Goal: Find specific page/section: Find specific page/section

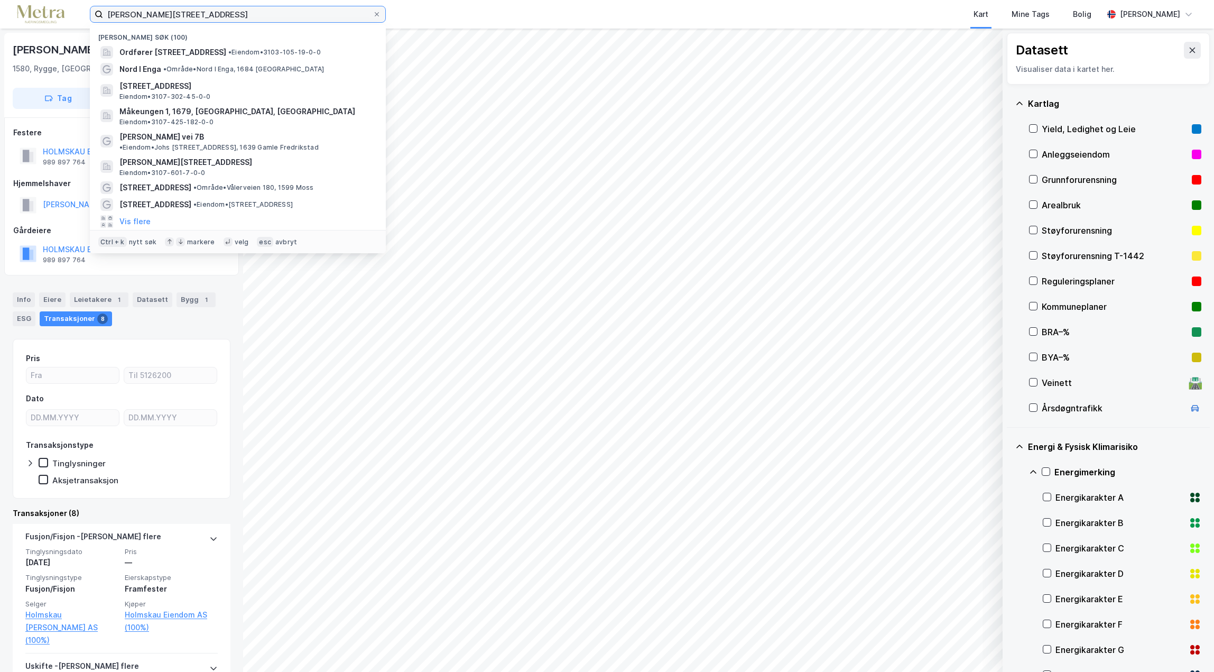
drag, startPoint x: 199, startPoint y: 13, endPoint x: 8, endPoint y: 17, distance: 190.9
click at [7, 14] on div "[PERSON_NAME] vei 51 Nylige søk (100) [PERSON_NAME] vei 51, 1580, RYGGE, [PERSO…" at bounding box center [607, 14] width 1214 height 29
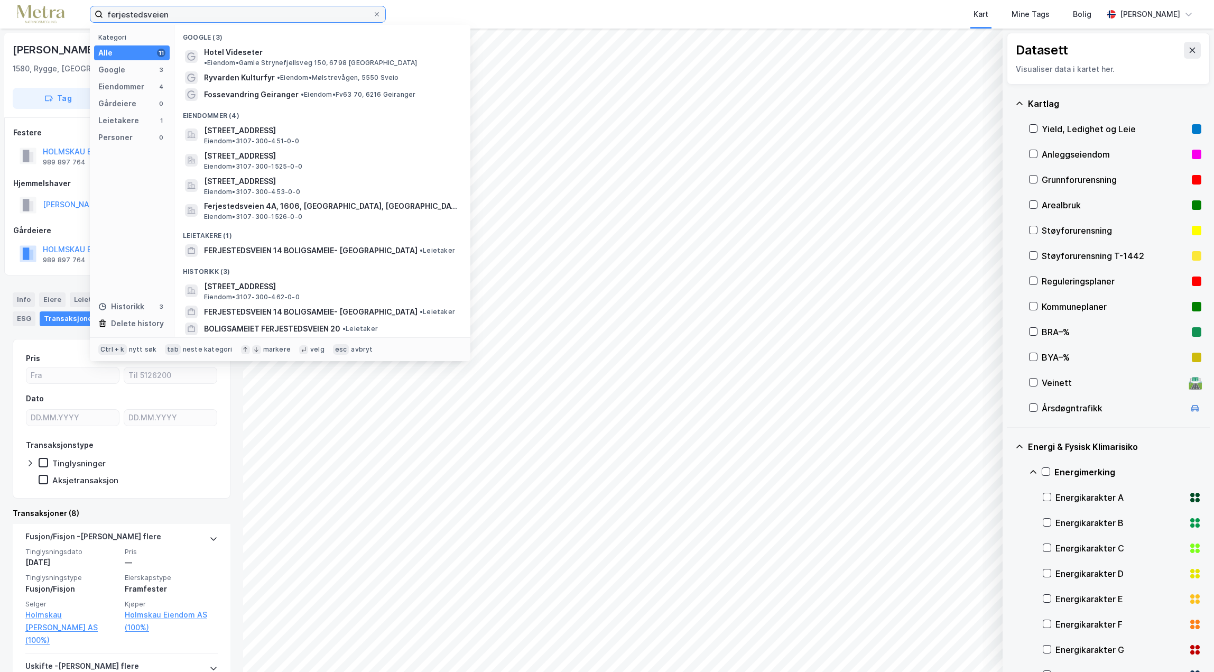
type input "ferjestedsveien"
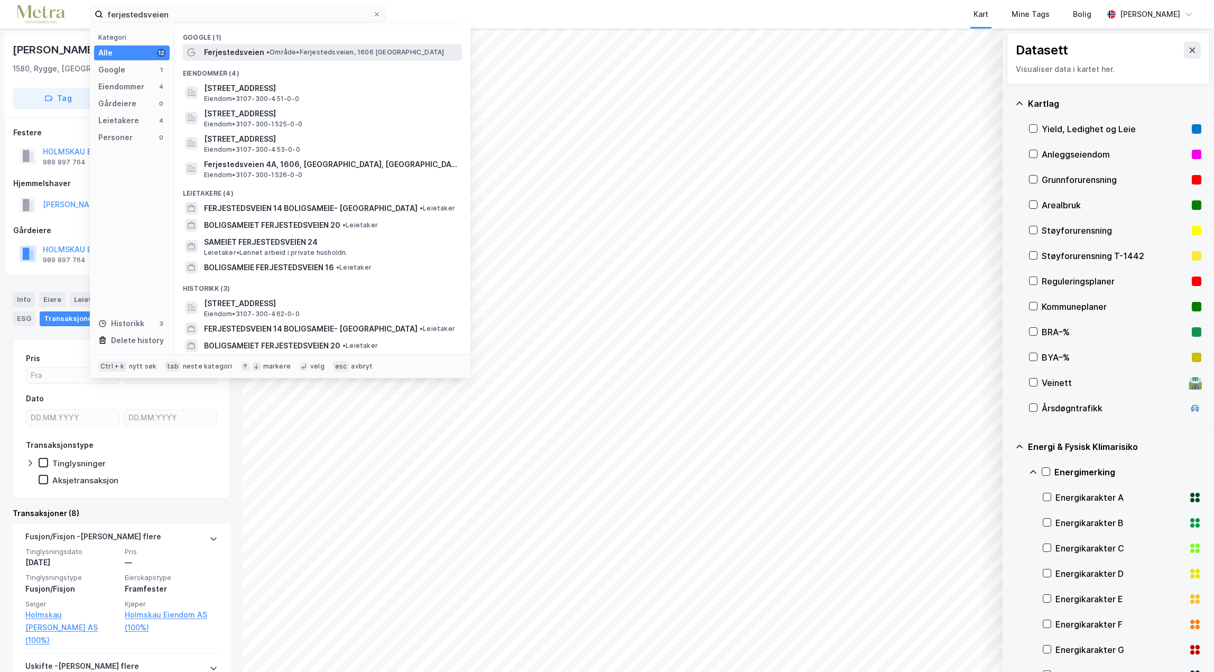
click at [267, 49] on span "•" at bounding box center [267, 52] width 3 height 8
